Goal: Information Seeking & Learning: Understand process/instructions

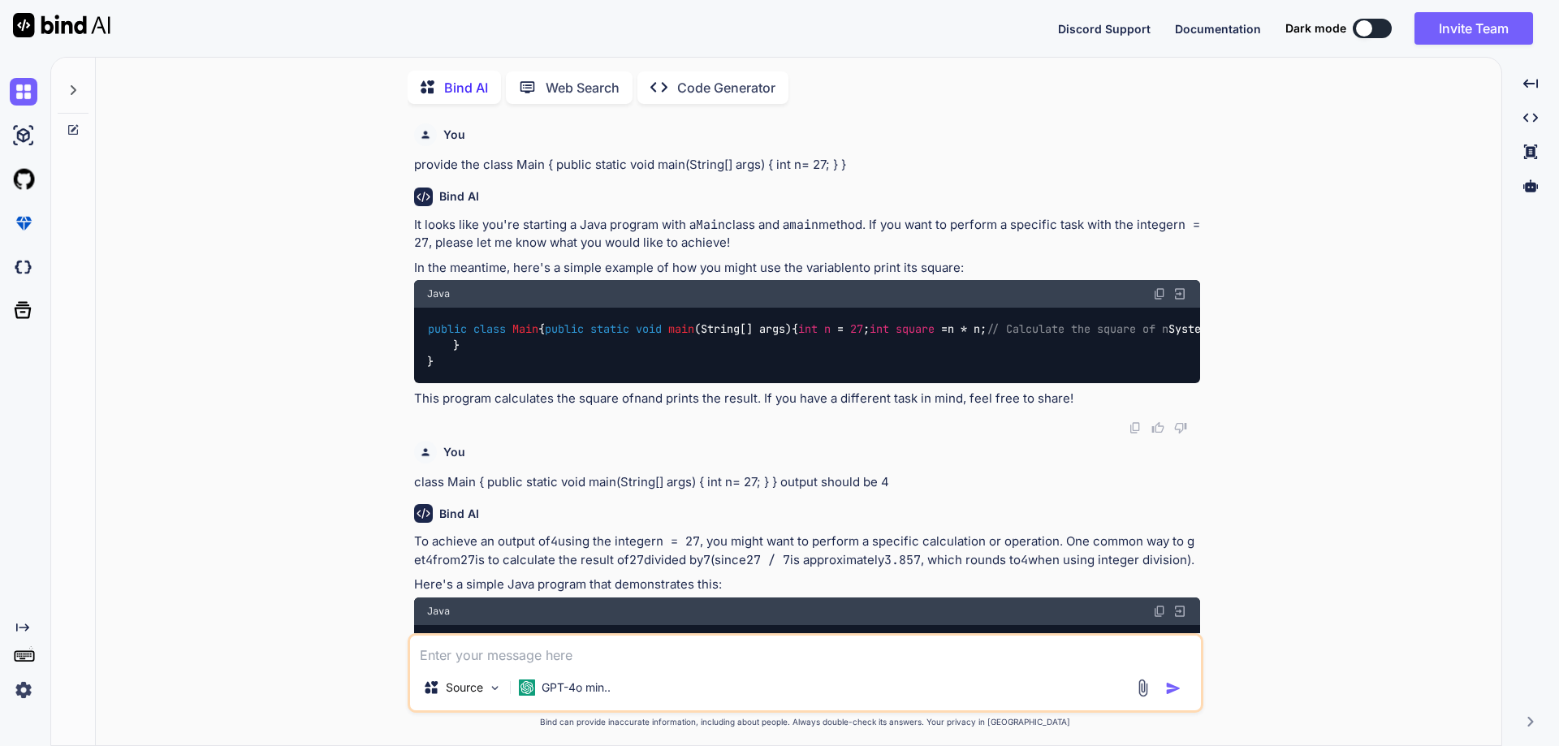
scroll to position [3421, 0]
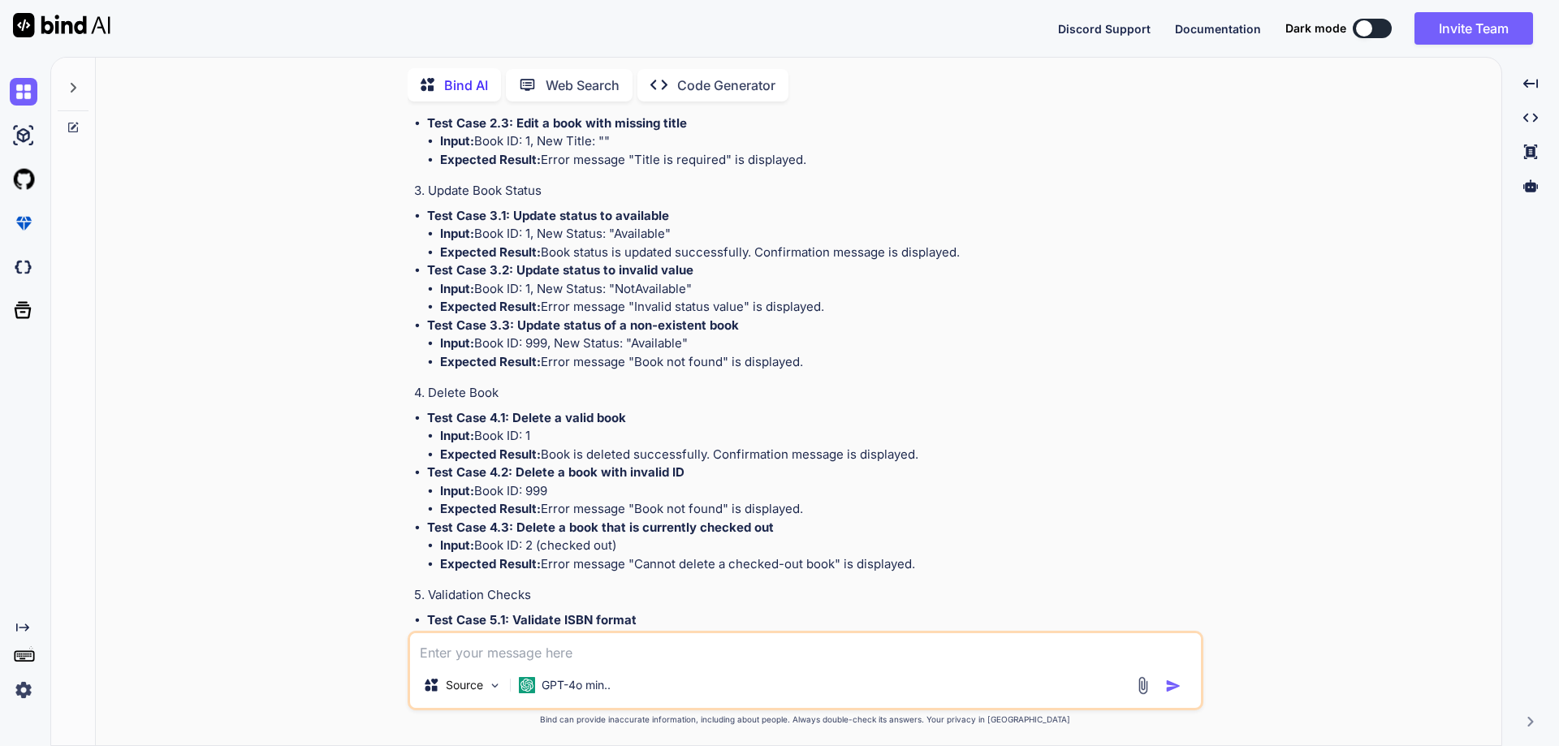
drag, startPoint x: 413, startPoint y: 226, endPoint x: 994, endPoint y: 222, distance: 580.5
drag, startPoint x: 999, startPoint y: 223, endPoint x: 410, endPoint y: 222, distance: 588.6
click at [411, 222] on div "You provide the class Main { public static void main(String[] args) { int n= 27…" at bounding box center [807, 372] width 792 height 516
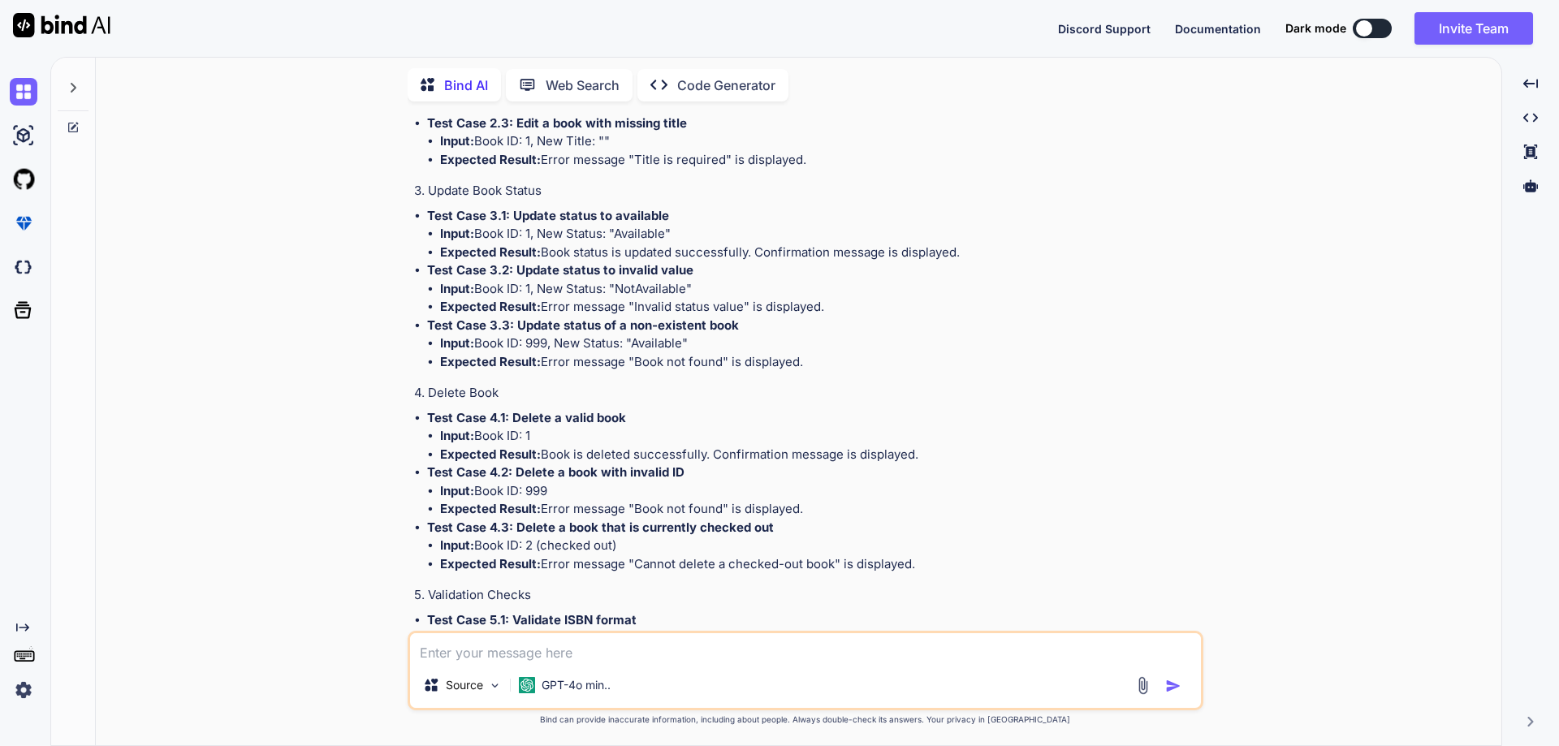
copy p "Create test cases for Library Module on Admin (add, edit, update, delete, and s…"
drag, startPoint x: 455, startPoint y: 314, endPoint x: 409, endPoint y: 287, distance: 53.9
click at [409, 287] on div "You provide the class Main { public static void main(String[] args) { int n= 27…" at bounding box center [806, 429] width 796 height 631
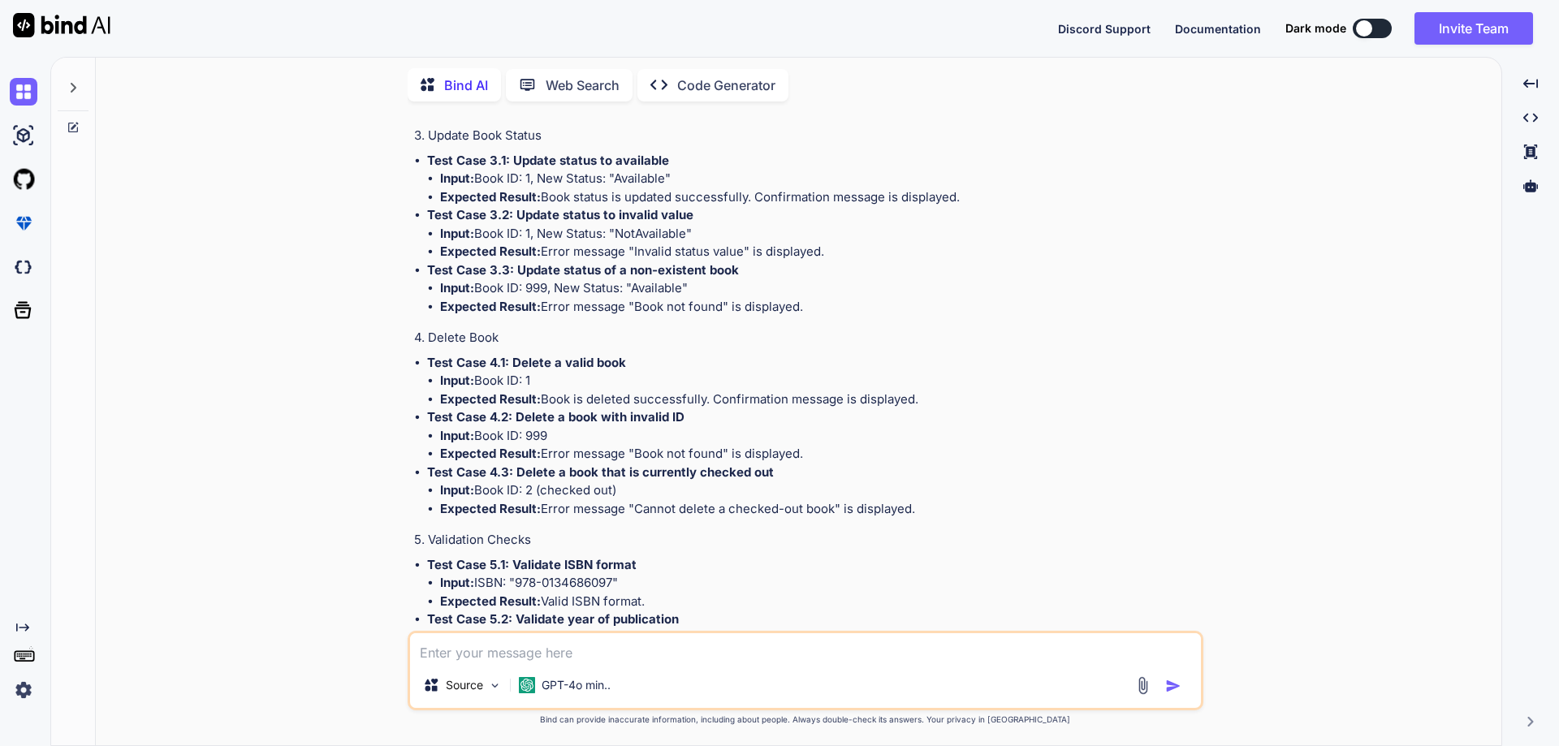
scroll to position [3503, 0]
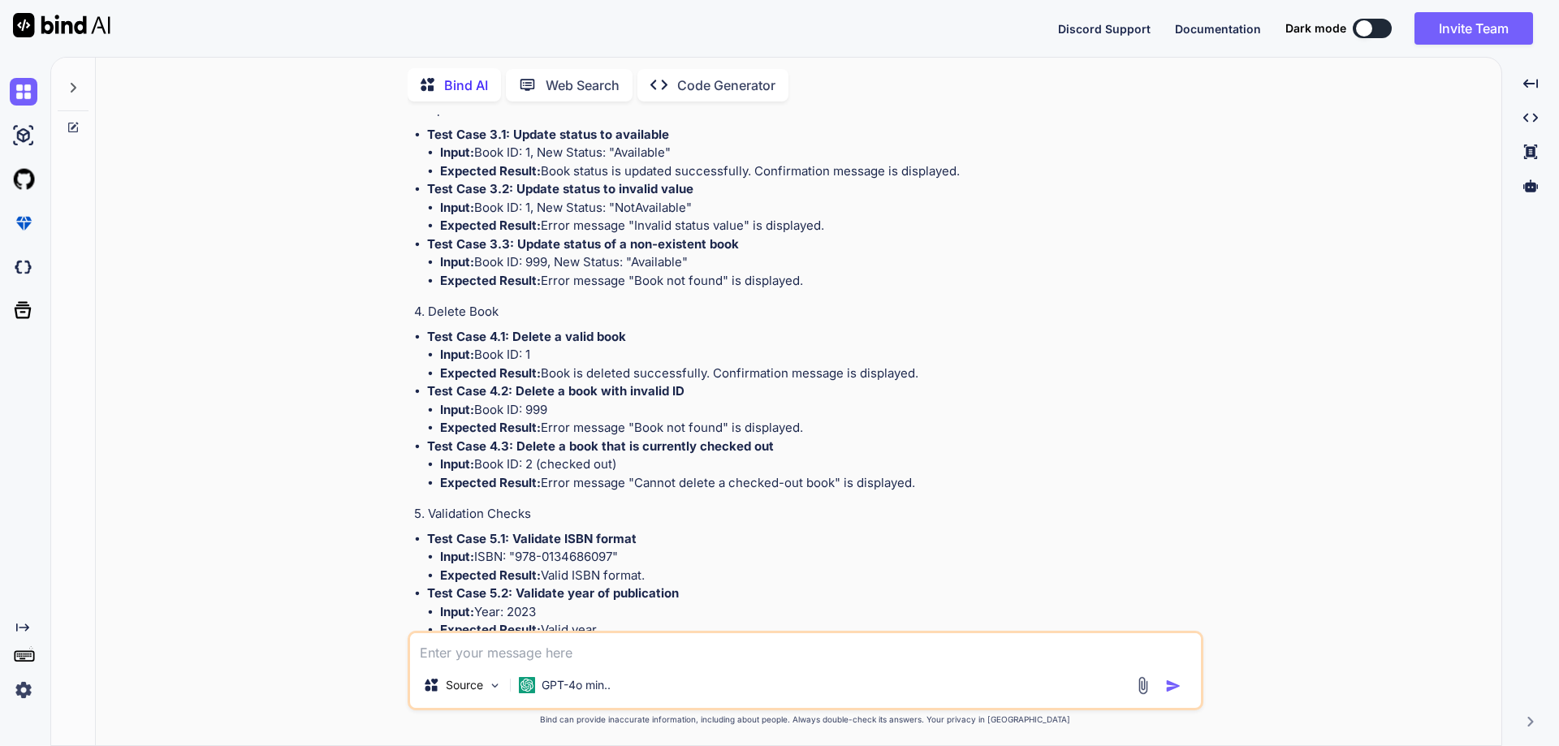
drag, startPoint x: 509, startPoint y: 322, endPoint x: 629, endPoint y: 322, distance: 120.2
copy strong "Add a valid book"
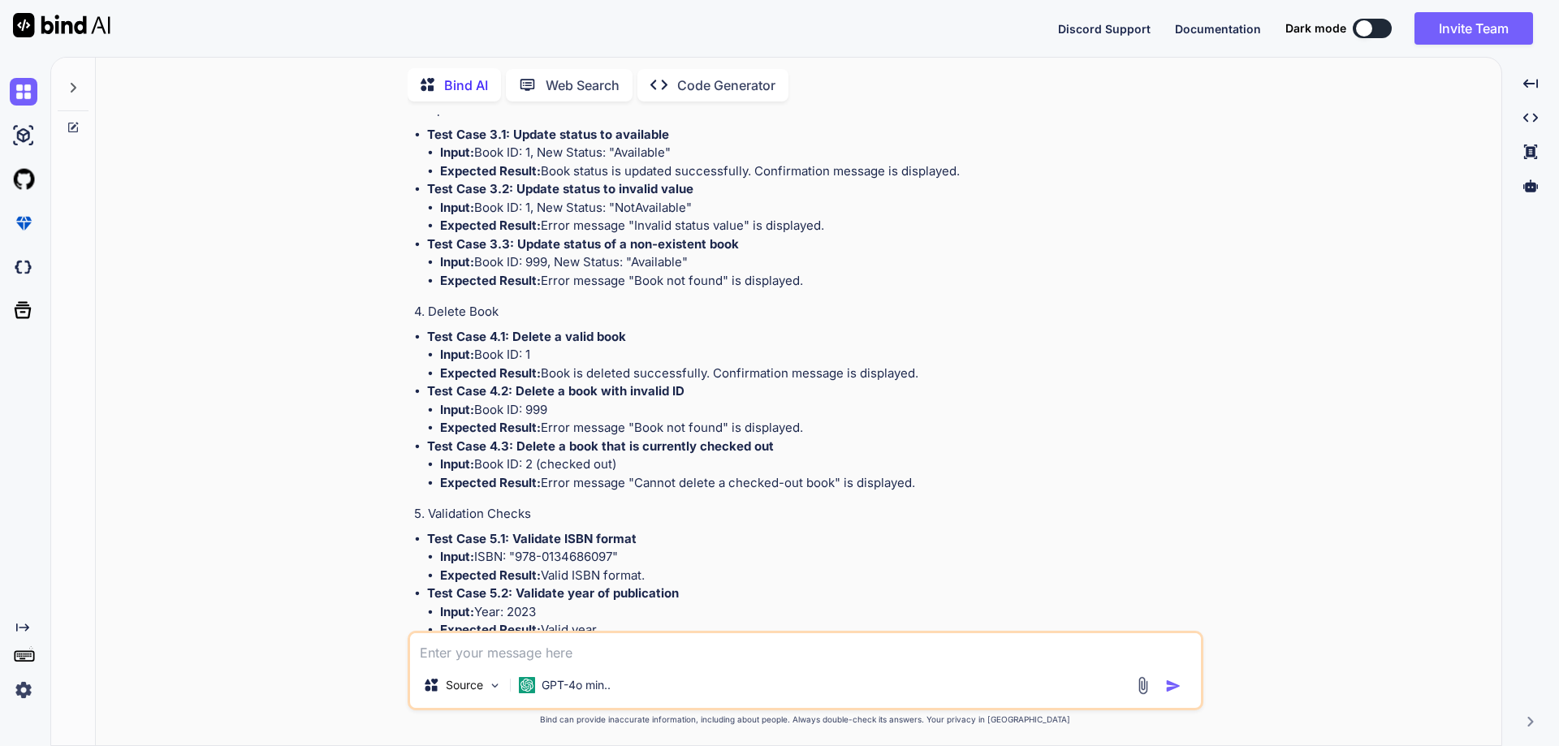
drag, startPoint x: 476, startPoint y: 343, endPoint x: 970, endPoint y: 342, distance: 494.5
copy li "Title: "Effective Java", Author: "[PERSON_NAME]", ISBN: "978-0134686097", Year:…"
drag, startPoint x: 976, startPoint y: 336, endPoint x: 481, endPoint y: 344, distance: 494.5
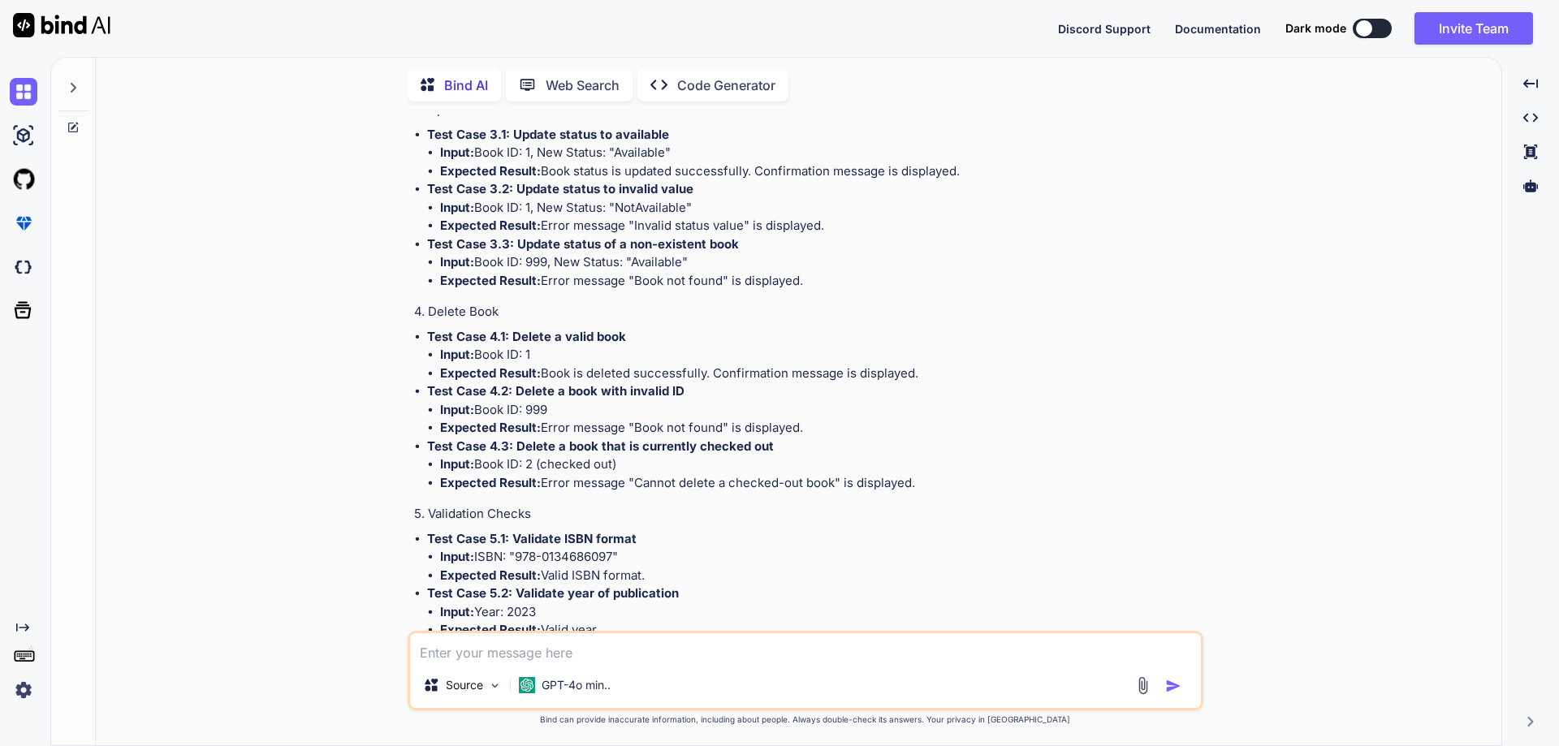
drag, startPoint x: 542, startPoint y: 361, endPoint x: 927, endPoint y: 358, distance: 384.9
drag, startPoint x: 511, startPoint y: 378, endPoint x: 691, endPoint y: 375, distance: 179.4
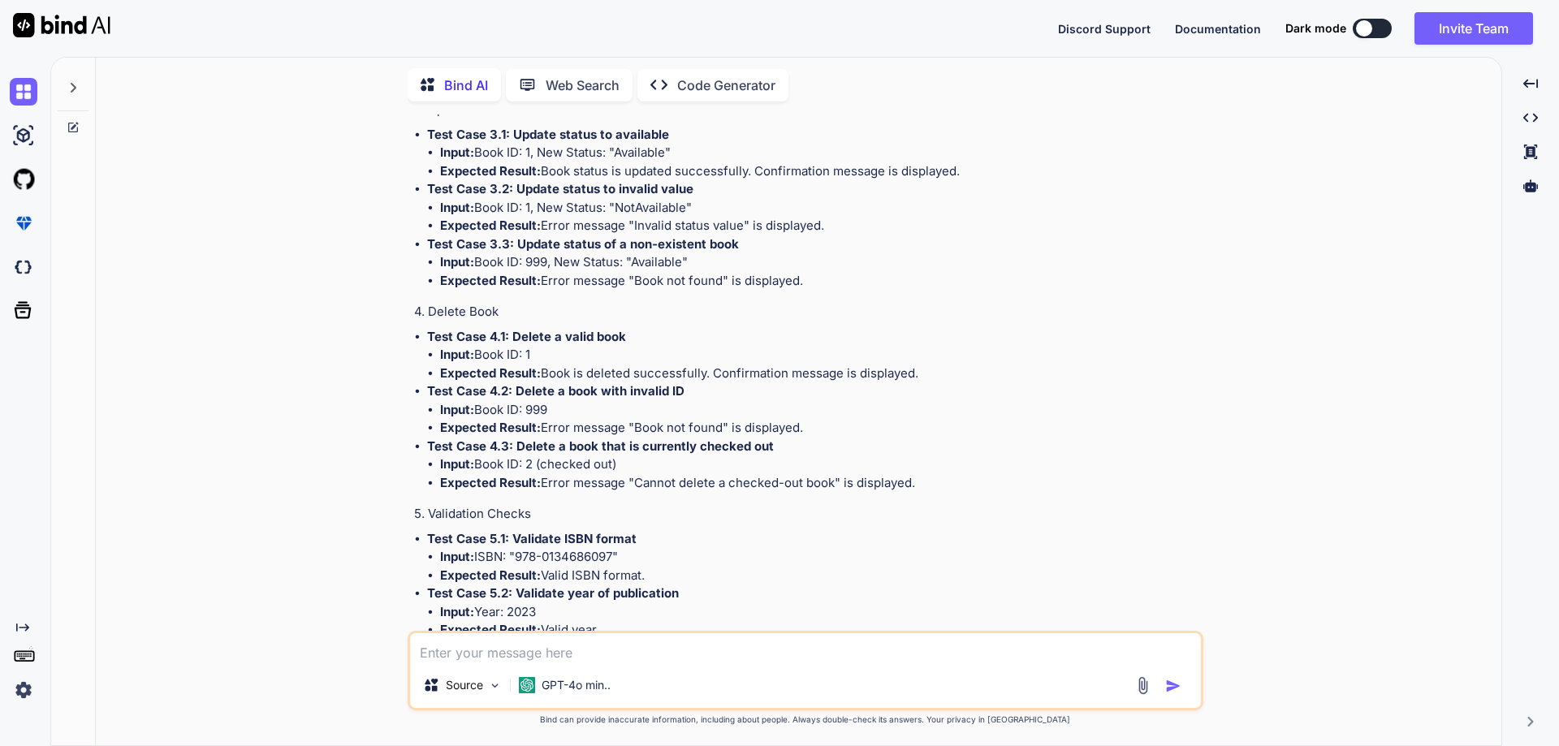
drag, startPoint x: 439, startPoint y: 393, endPoint x: 900, endPoint y: 392, distance: 460.3
drag, startPoint x: 440, startPoint y: 413, endPoint x: 849, endPoint y: 407, distance: 409.3
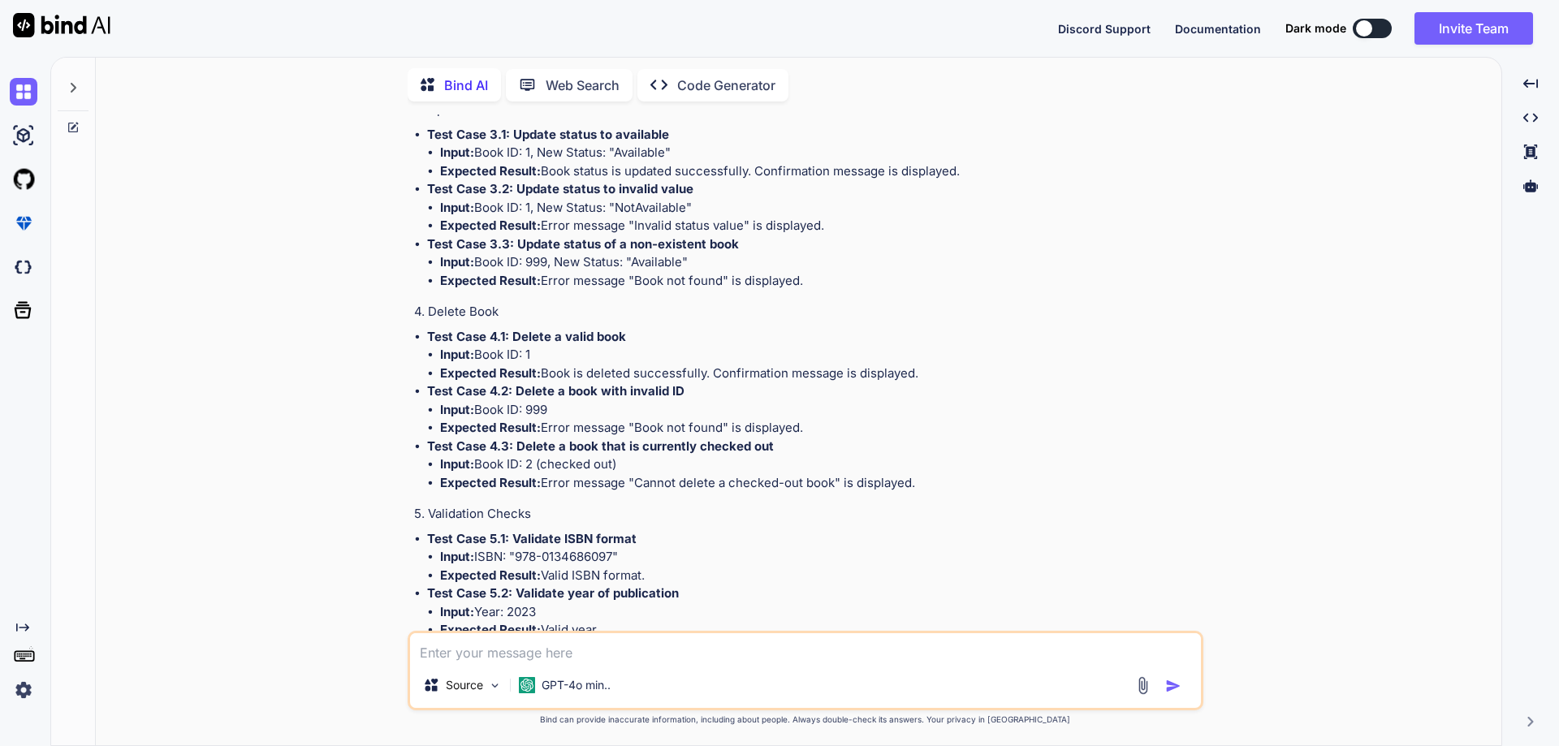
drag, startPoint x: 429, startPoint y: 433, endPoint x: 749, endPoint y: 433, distance: 319.1
drag, startPoint x: 438, startPoint y: 451, endPoint x: 890, endPoint y: 454, distance: 452.2
drag, startPoint x: 441, startPoint y: 470, endPoint x: 828, endPoint y: 468, distance: 387.3
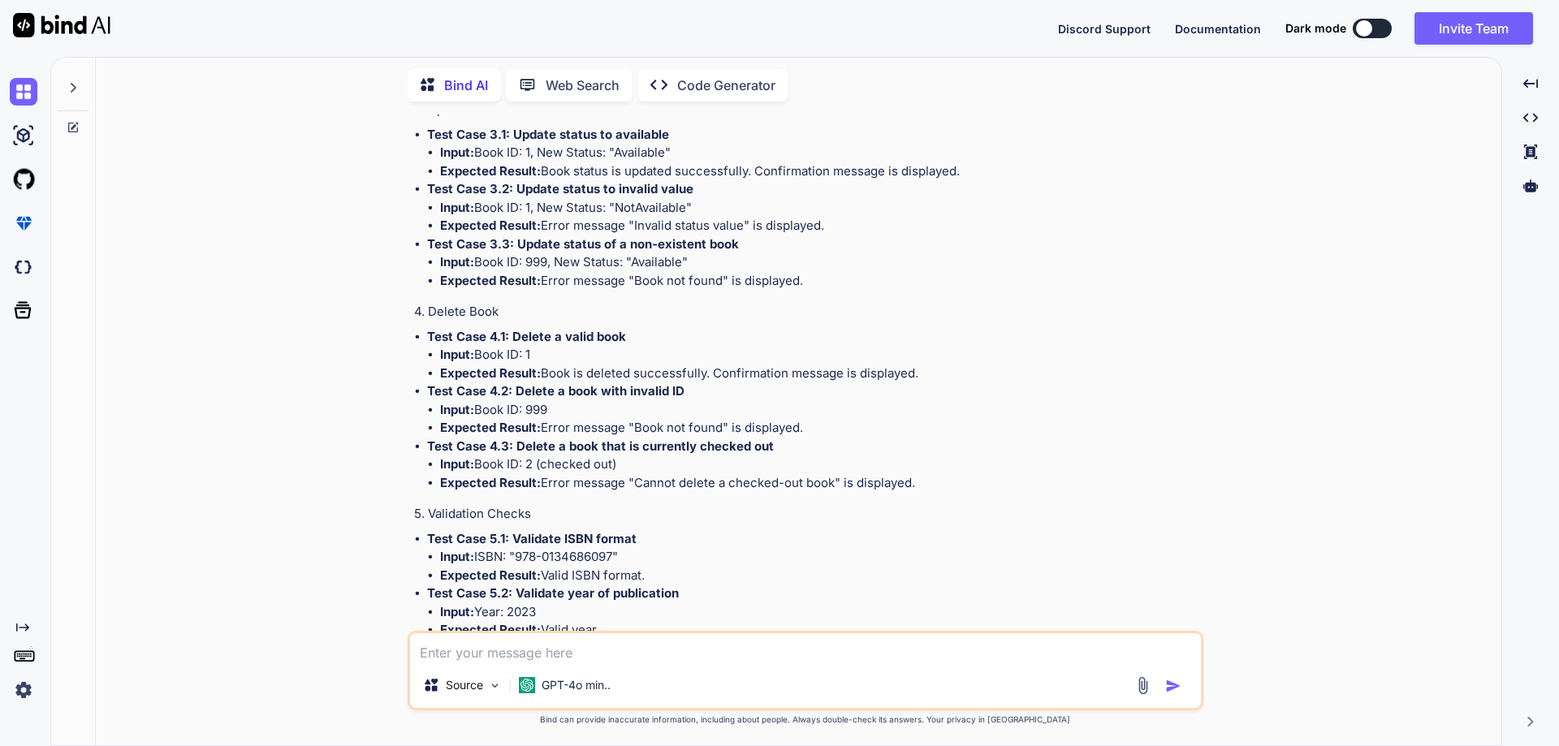
copy li "Expected Result: Error message "Invalid ISBN format" is displayed."
drag, startPoint x: 429, startPoint y: 486, endPoint x: 861, endPoint y: 531, distance: 433.4
copy li "Test Case 1.4: Add a book with duplicate ISBN Input: Title: "Java Concurrency",…"
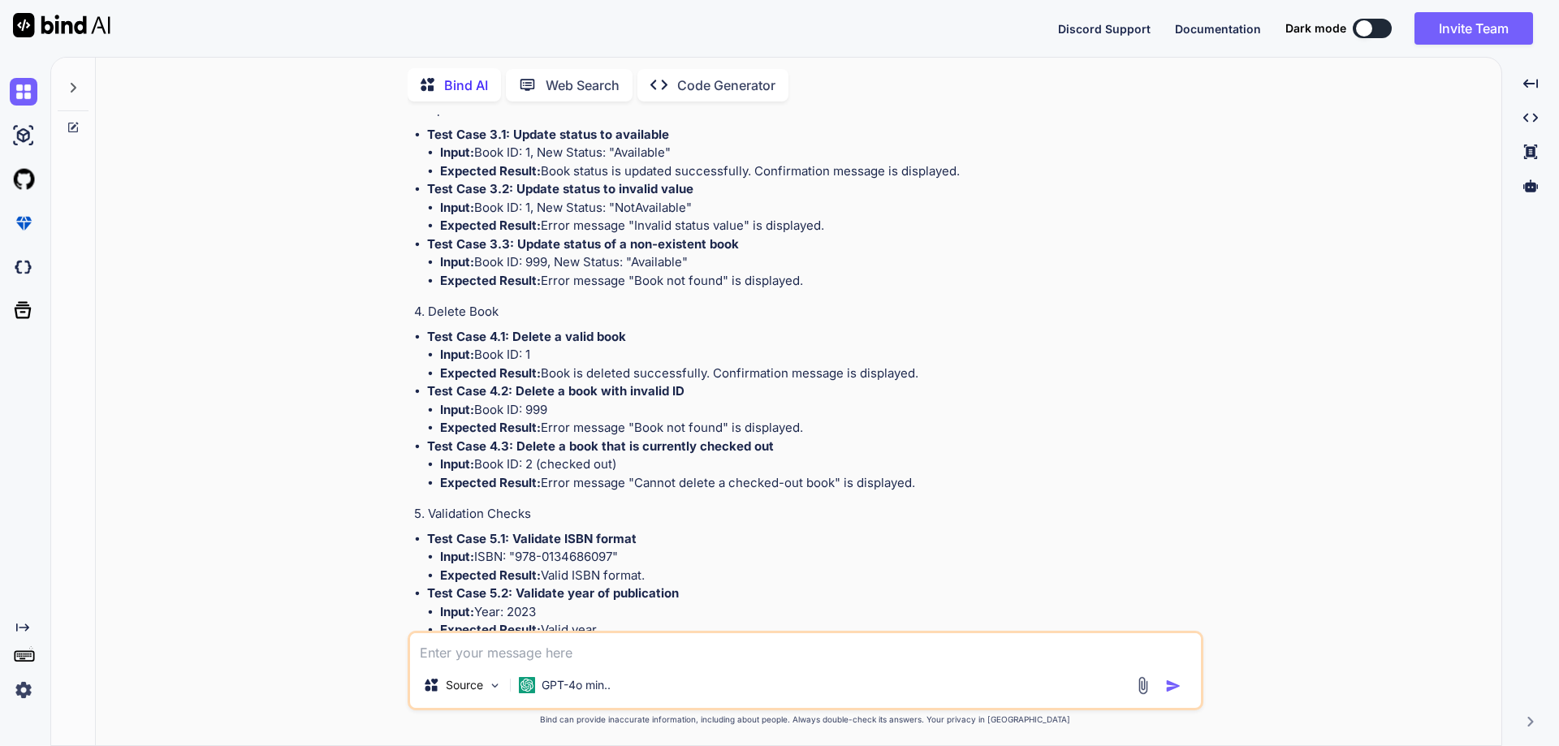
drag, startPoint x: 834, startPoint y: 527, endPoint x: 428, endPoint y: 490, distance: 407.7
copy li "Test Case 1.4: Add a book with duplicate ISBN Input: Title: "Java Concurrency",…"
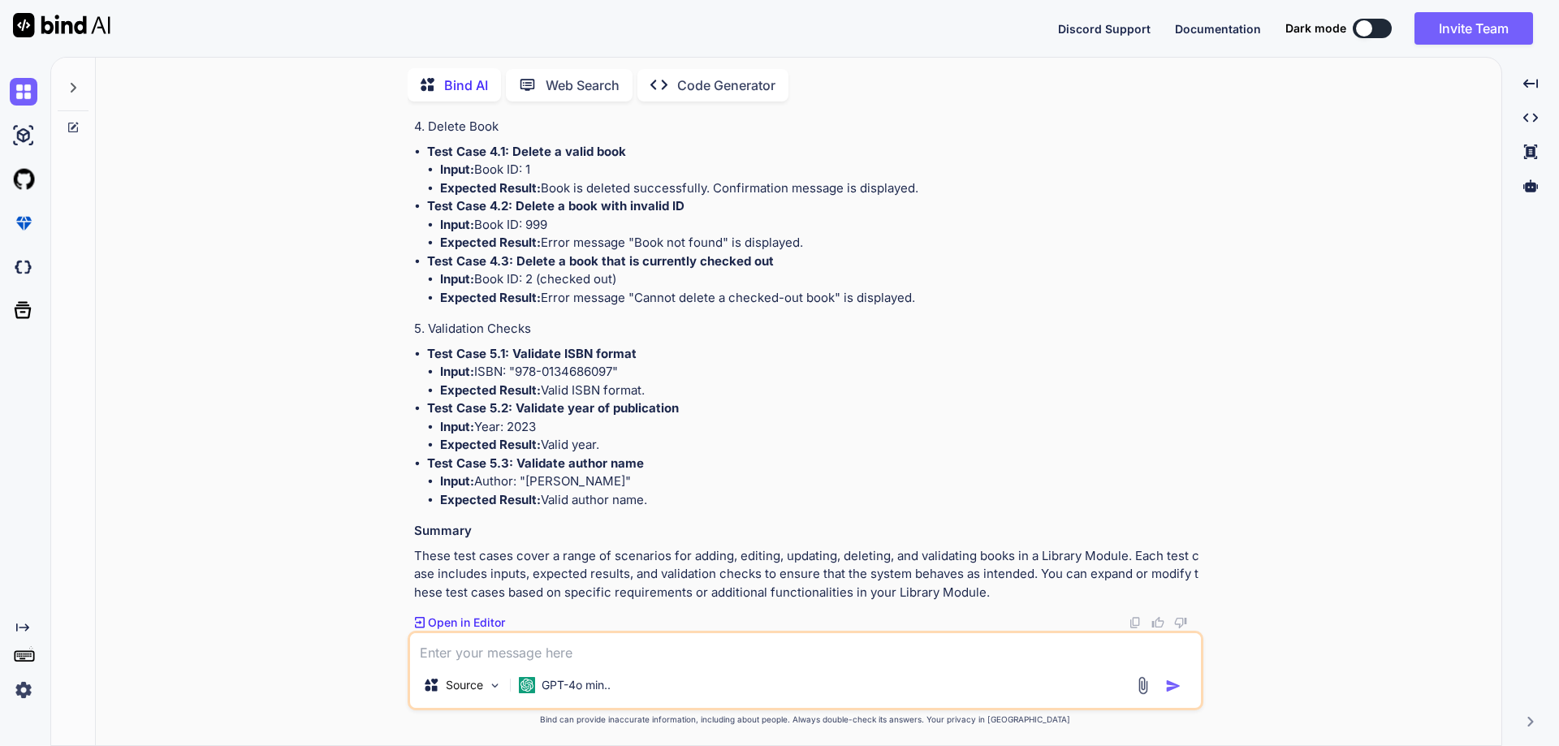
scroll to position [4336, 0]
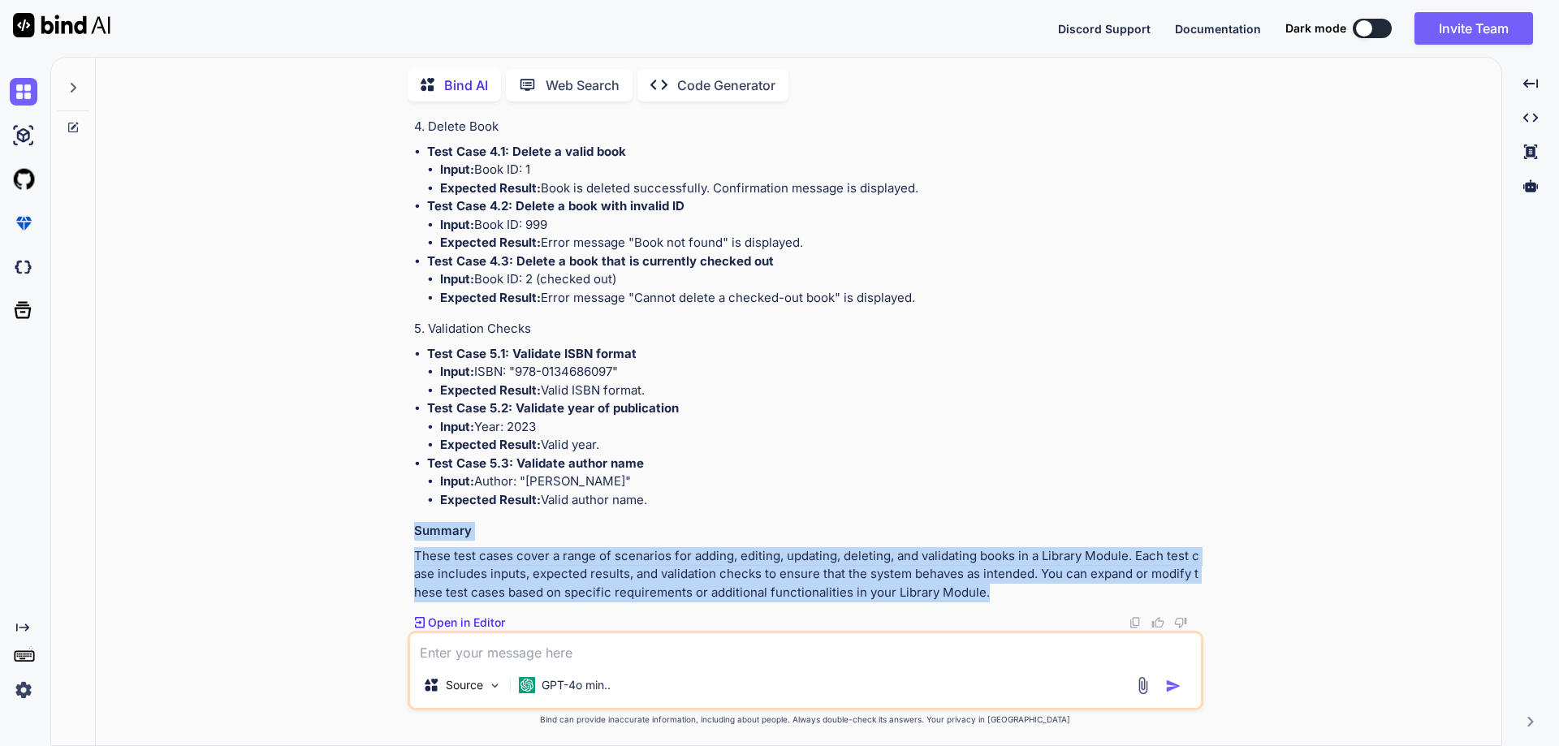
drag, startPoint x: 414, startPoint y: 531, endPoint x: 1184, endPoint y: 600, distance: 772.8
copy div "Summary These test cases cover a range of scenarios for adding, editing, updati…"
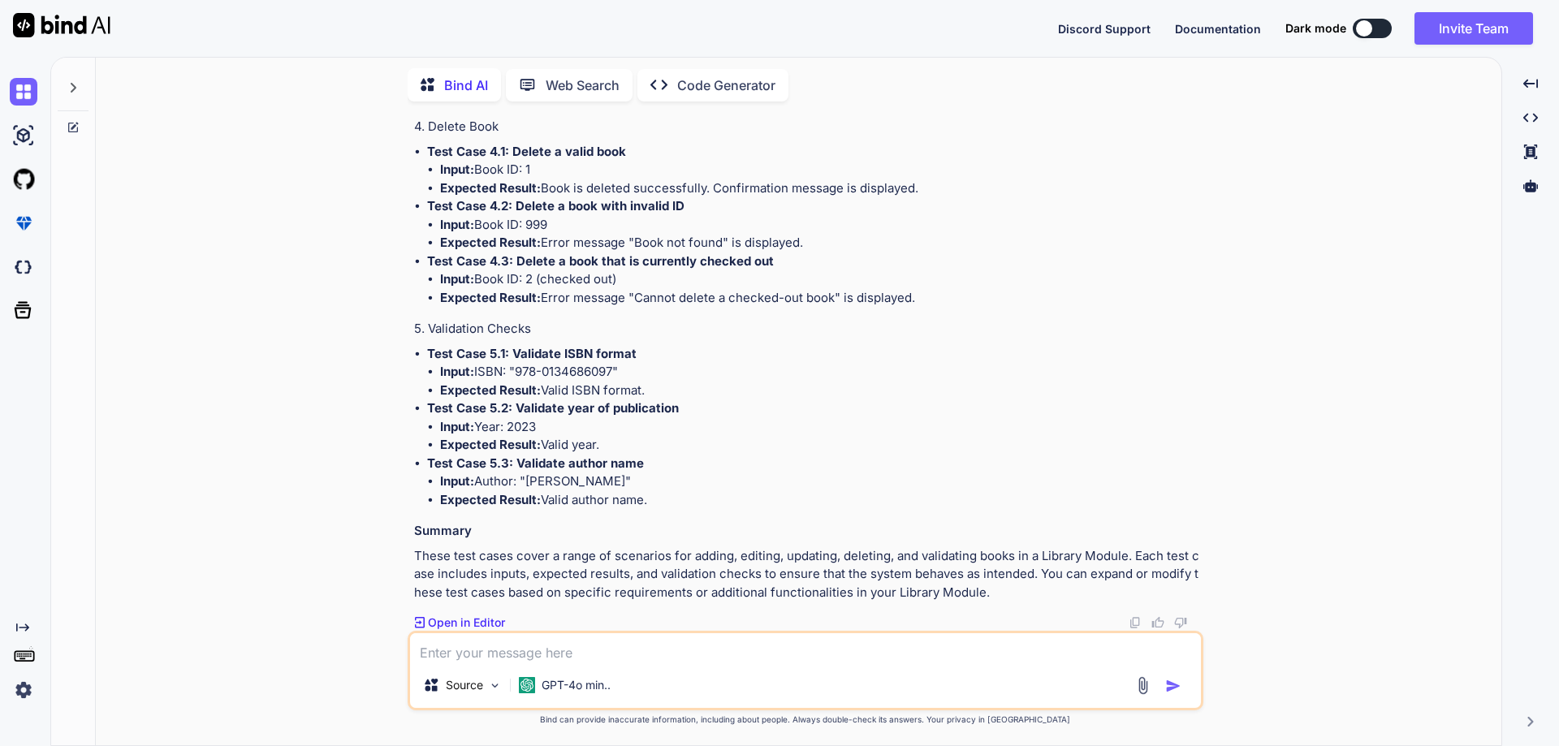
click at [906, 403] on p "Test Case 5.2: Validate year of publication" at bounding box center [813, 408] width 773 height 19
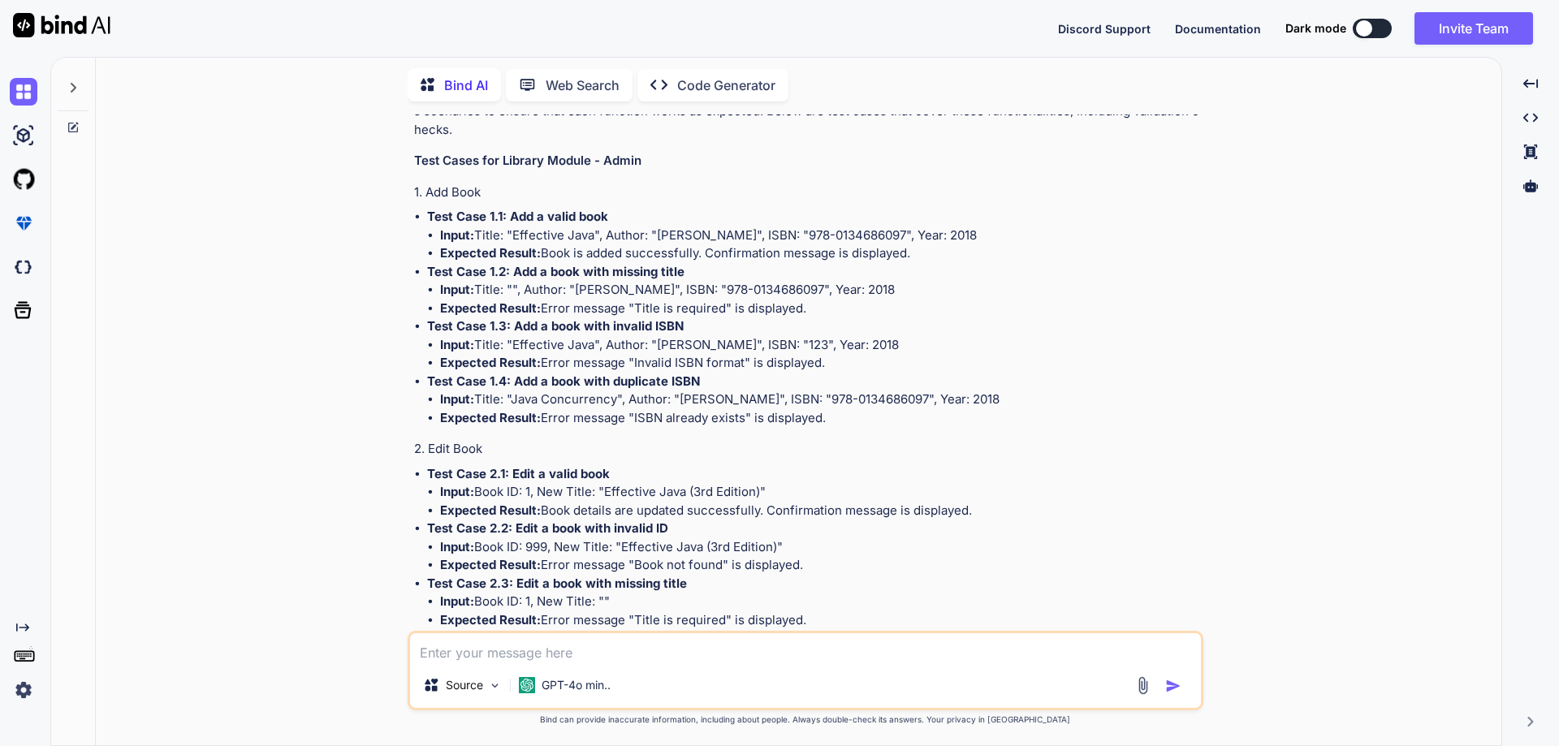
scroll to position [2955, 0]
